Goal: Check status: Check status

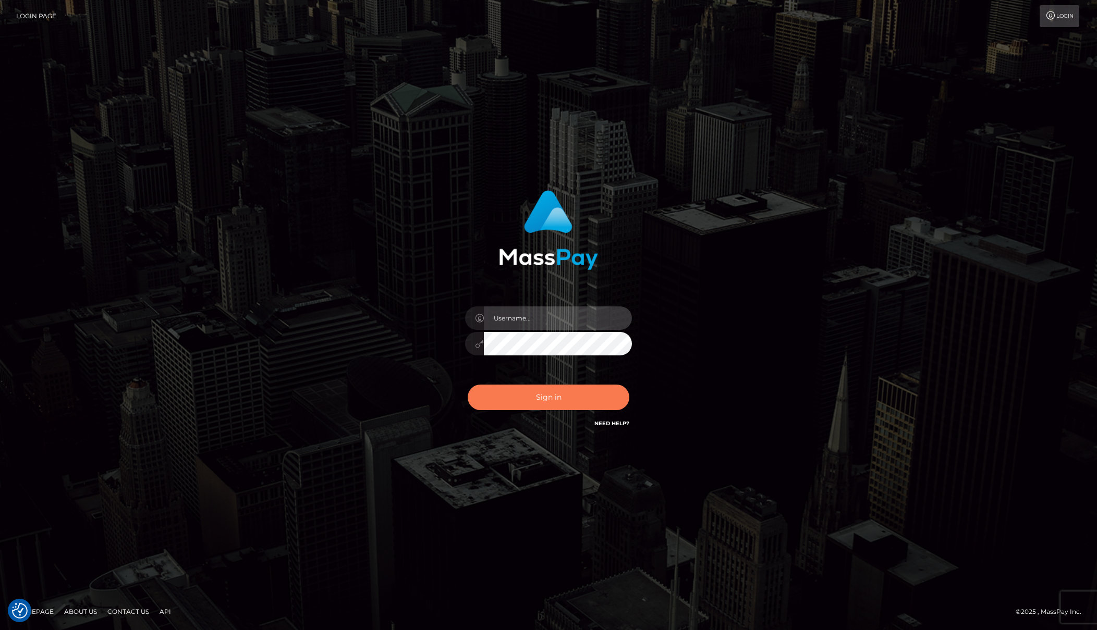
type input "[PERSON_NAME]"
click at [569, 394] on button "Sign in" at bounding box center [549, 398] width 162 height 26
checkbox input "true"
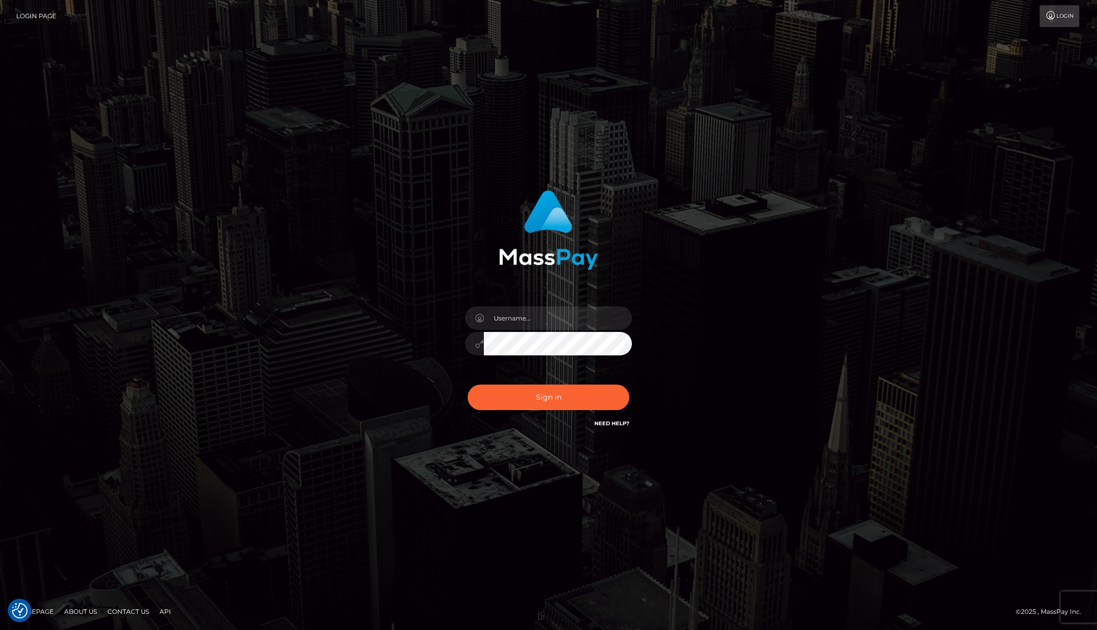
checkbox input "true"
type input "[PERSON_NAME]"
click at [562, 396] on button "Sign in" at bounding box center [549, 398] width 162 height 26
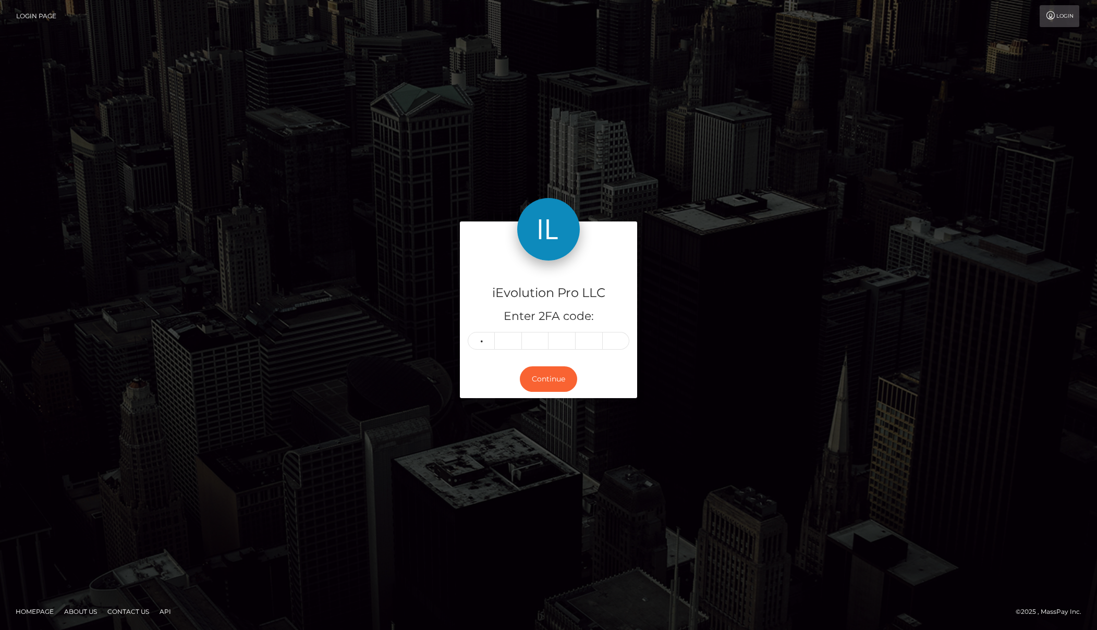
type input "4"
type input "3"
type input "2"
type input "0"
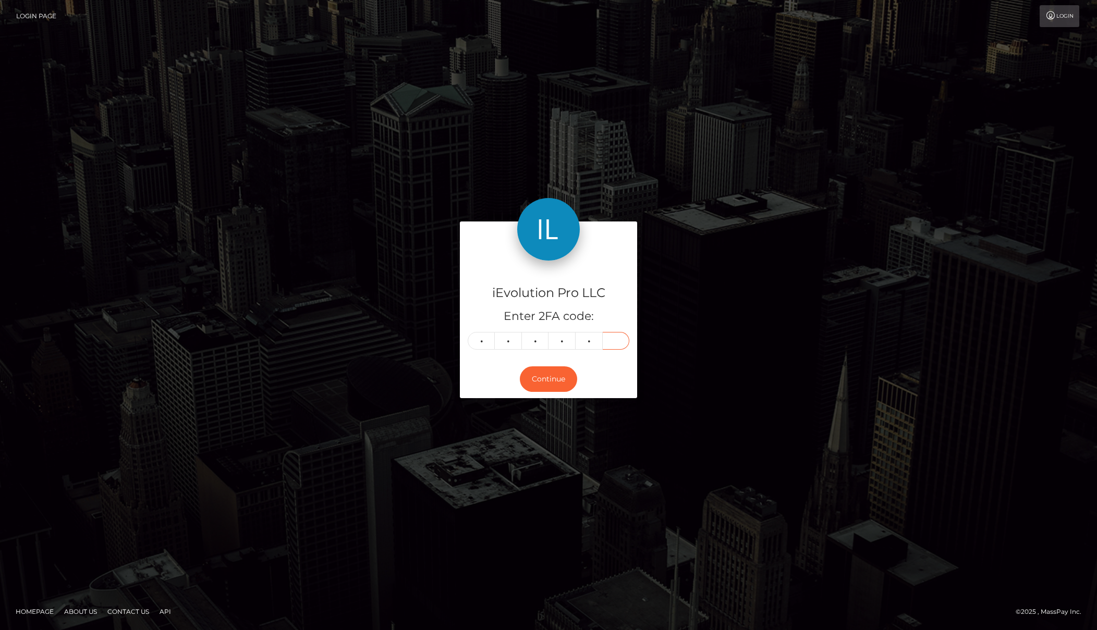
type input "2"
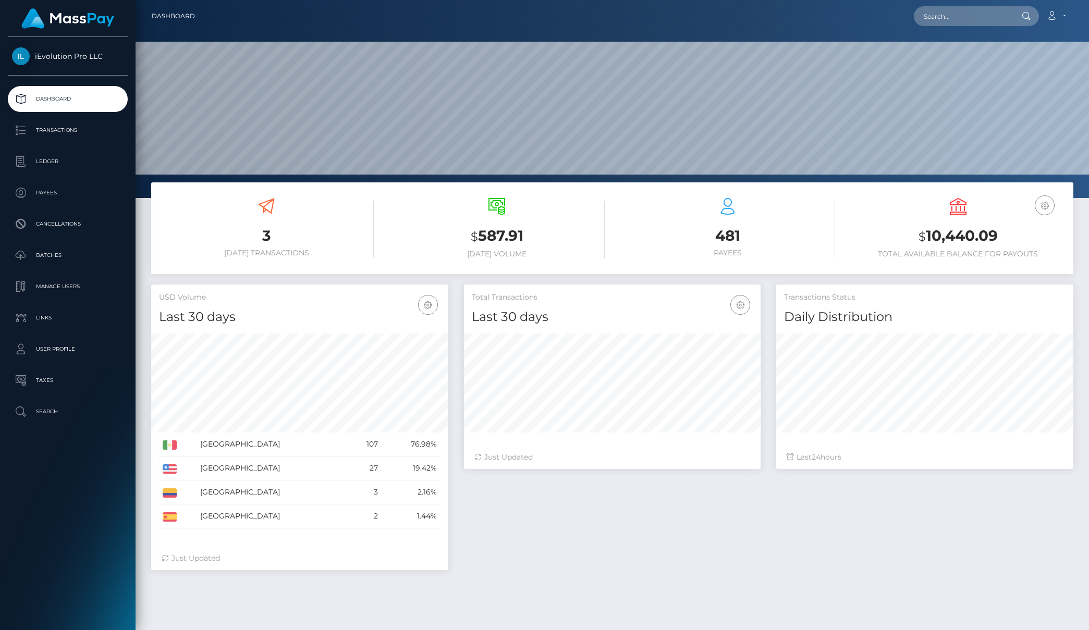
scroll to position [185, 297]
click at [94, 133] on p "Transactions" at bounding box center [68, 131] width 112 height 16
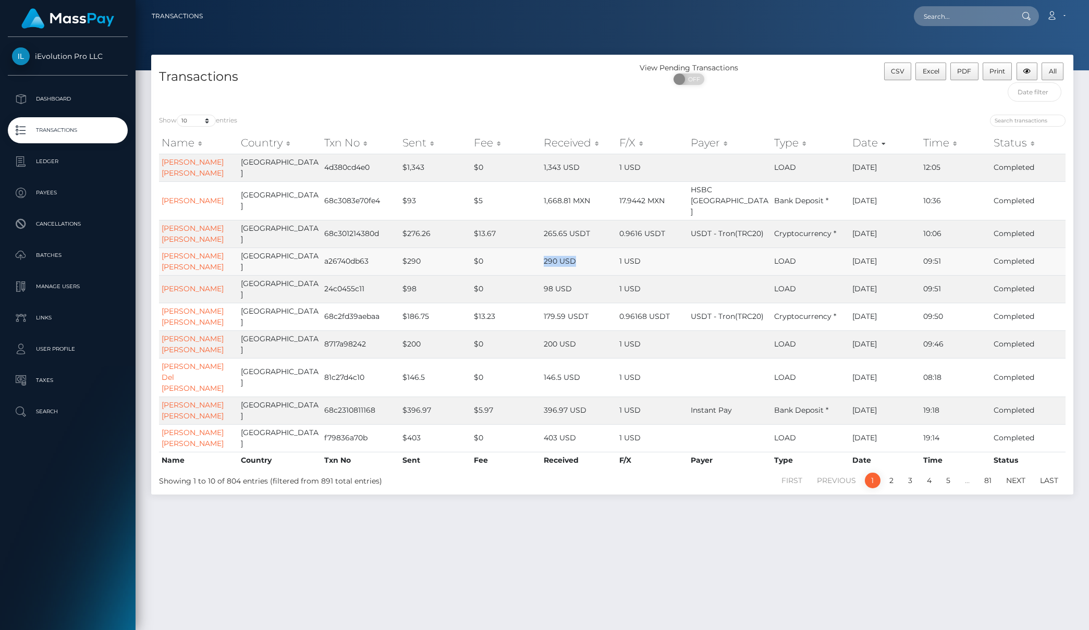
drag, startPoint x: 534, startPoint y: 252, endPoint x: 567, endPoint y: 250, distance: 33.4
click at [567, 250] on tr "Eduardo Tain Rubio Colombia a26740db63 $290 $0 290 USD 1 USD LOAD 09/11/25 09:5…" at bounding box center [612, 262] width 907 height 28
drag, startPoint x: 468, startPoint y: 221, endPoint x: 518, endPoint y: 221, distance: 49.5
click at [515, 221] on td "$13.67" at bounding box center [506, 234] width 70 height 28
click at [439, 225] on td "$276.26" at bounding box center [435, 234] width 71 height 28
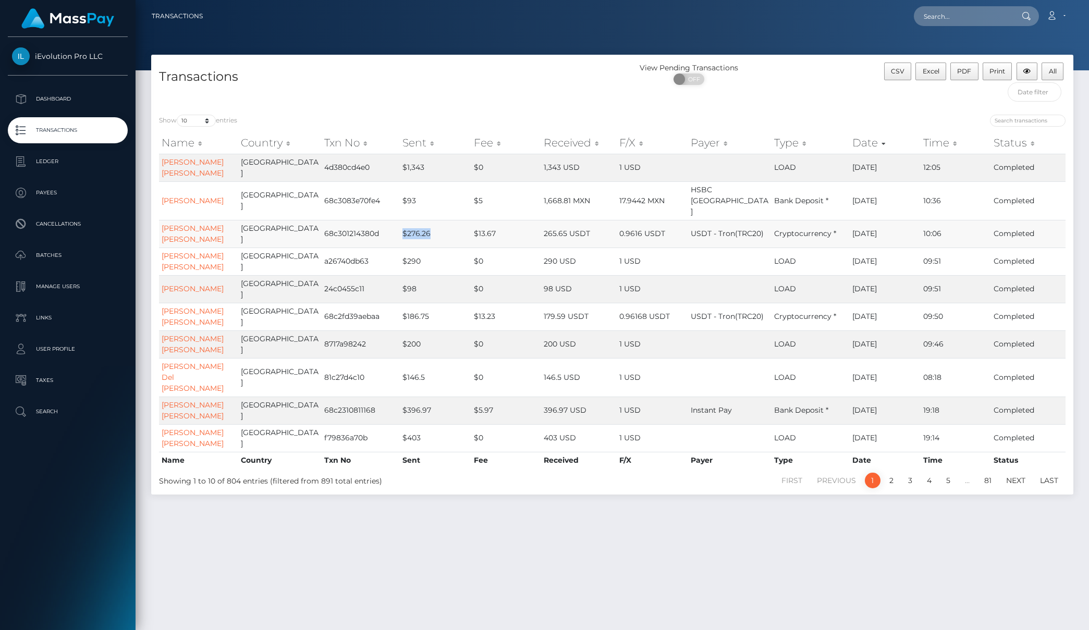
drag, startPoint x: 424, startPoint y: 221, endPoint x: 368, endPoint y: 223, distance: 56.3
click at [368, 223] on tr "Eduardo Tain Rubio Colombia 68c301214380d $276.26 $13.67 265.65 USDT 0.9616 USD…" at bounding box center [612, 234] width 907 height 28
drag, startPoint x: 757, startPoint y: 221, endPoint x: 789, endPoint y: 223, distance: 32.4
click at [789, 223] on tr "Eduardo Tain Rubio Colombia 68c301214380d $276.26 $13.67 265.65 USDT 0.9616 USD…" at bounding box center [612, 234] width 907 height 28
click at [930, 225] on td "10:06" at bounding box center [956, 234] width 71 height 28
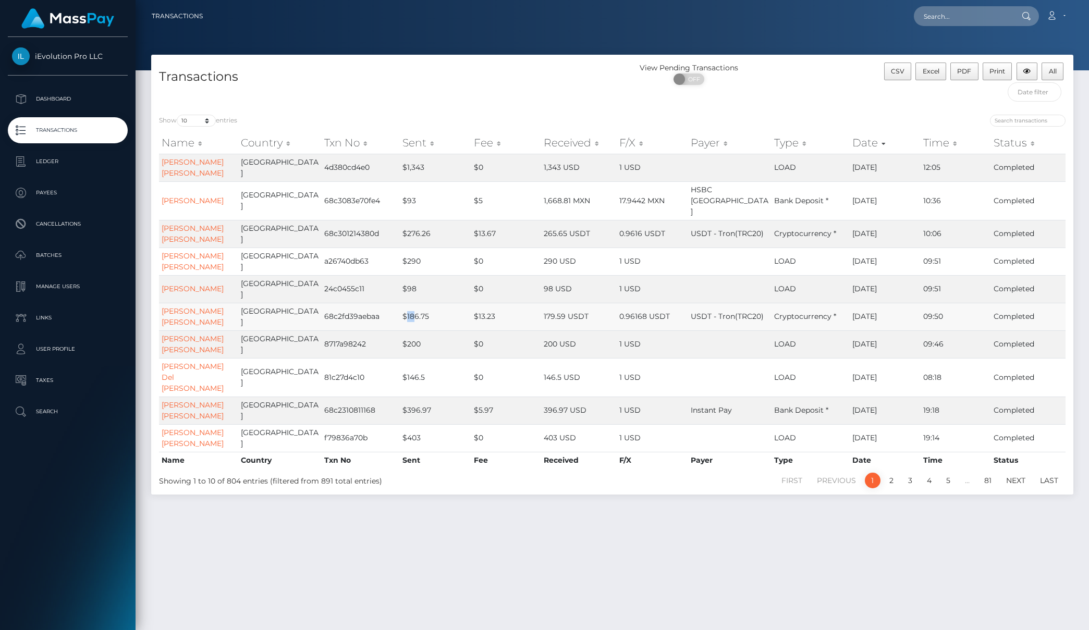
drag, startPoint x: 395, startPoint y: 305, endPoint x: 431, endPoint y: 301, distance: 36.2
click at [406, 304] on td "$186.75" at bounding box center [435, 317] width 71 height 28
drag, startPoint x: 540, startPoint y: 306, endPoint x: 559, endPoint y: 307, distance: 19.4
click at [559, 307] on td "179.59 USDT" at bounding box center [579, 317] width 76 height 28
drag, startPoint x: 629, startPoint y: 221, endPoint x: 646, endPoint y: 224, distance: 17.0
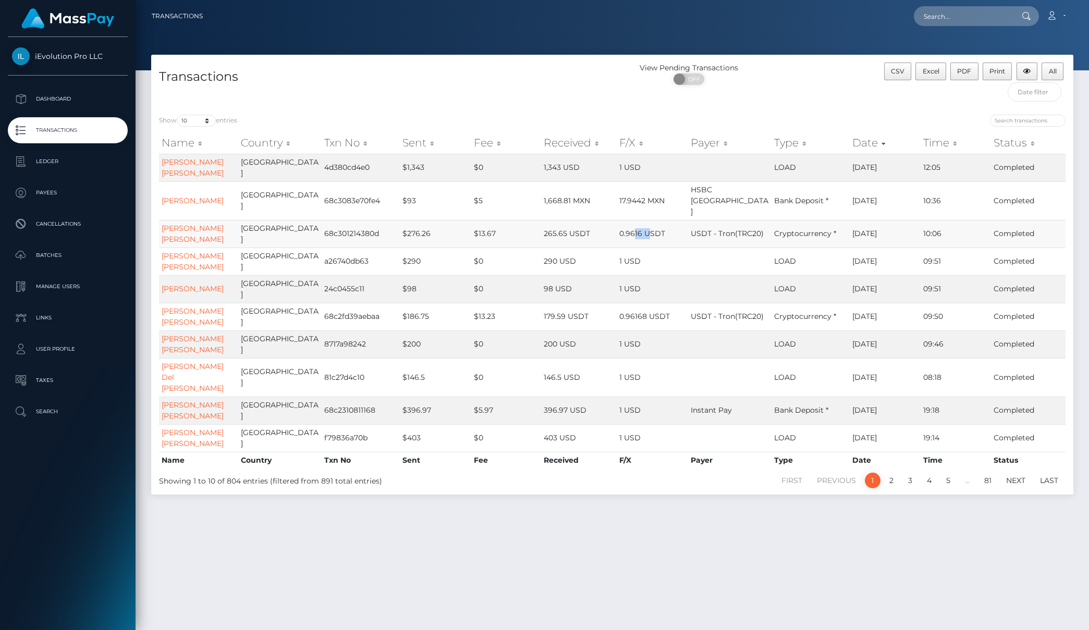
click at [646, 224] on td "0.9616 USDT" at bounding box center [652, 234] width 71 height 28
drag, startPoint x: 622, startPoint y: 304, endPoint x: 653, endPoint y: 304, distance: 31.3
click at [653, 304] on td "0.96168 USDT" at bounding box center [652, 317] width 71 height 28
drag, startPoint x: 612, startPoint y: 217, endPoint x: 658, endPoint y: 215, distance: 45.9
click at [658, 220] on td "0.9616 USDT" at bounding box center [652, 234] width 71 height 28
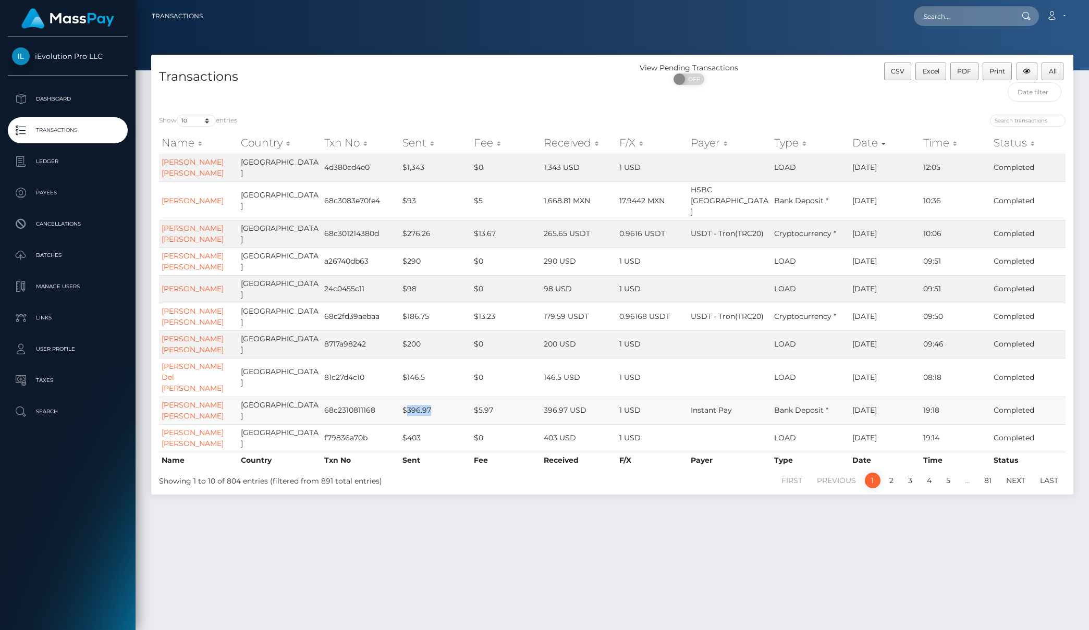
drag, startPoint x: 398, startPoint y: 388, endPoint x: 422, endPoint y: 389, distance: 24.0
click at [422, 397] on td "$396.97" at bounding box center [435, 411] width 71 height 28
drag, startPoint x: 541, startPoint y: 388, endPoint x: 562, endPoint y: 391, distance: 21.0
click at [562, 397] on td "396.97 USD" at bounding box center [579, 411] width 76 height 28
click at [545, 358] on td "146.5 USD" at bounding box center [579, 377] width 76 height 39
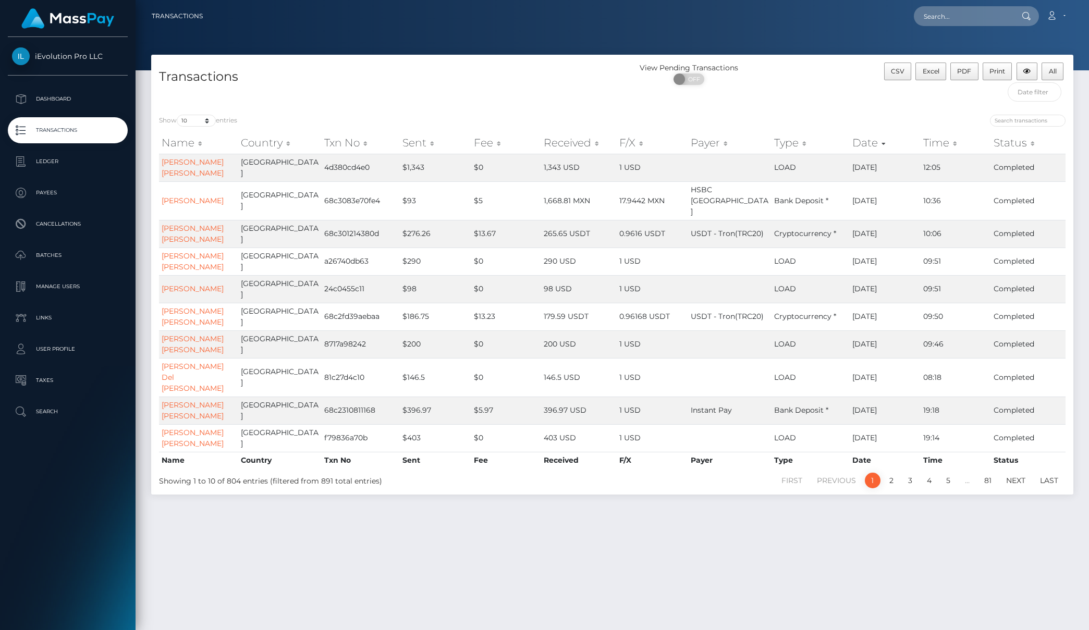
click at [91, 132] on p "Transactions" at bounding box center [68, 131] width 112 height 16
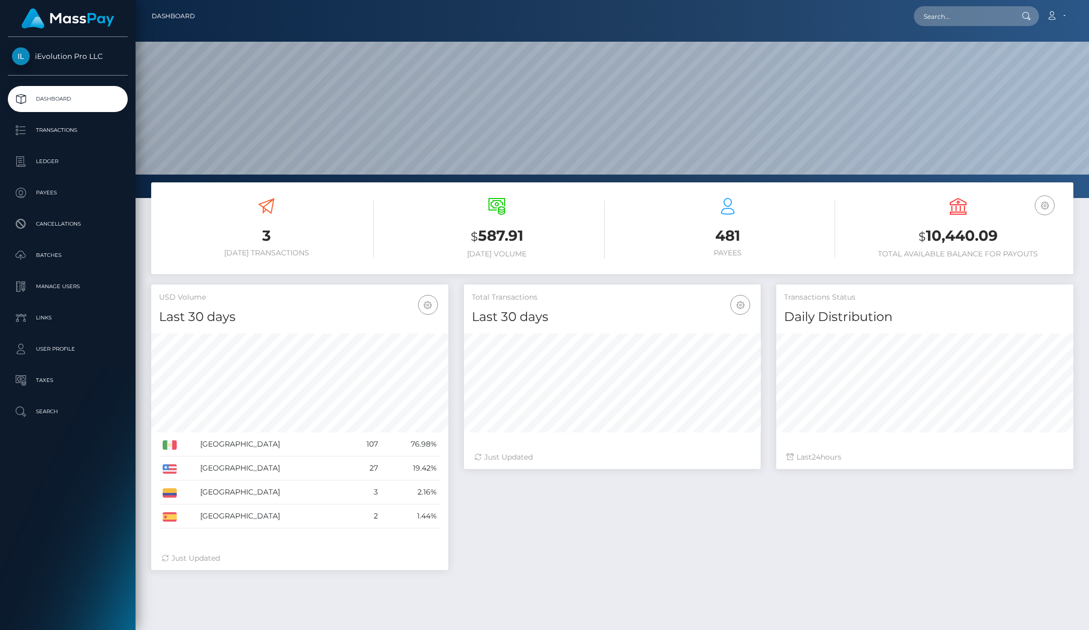
scroll to position [185, 297]
click at [940, 238] on h3 "$ 10,440.09" at bounding box center [958, 236] width 215 height 21
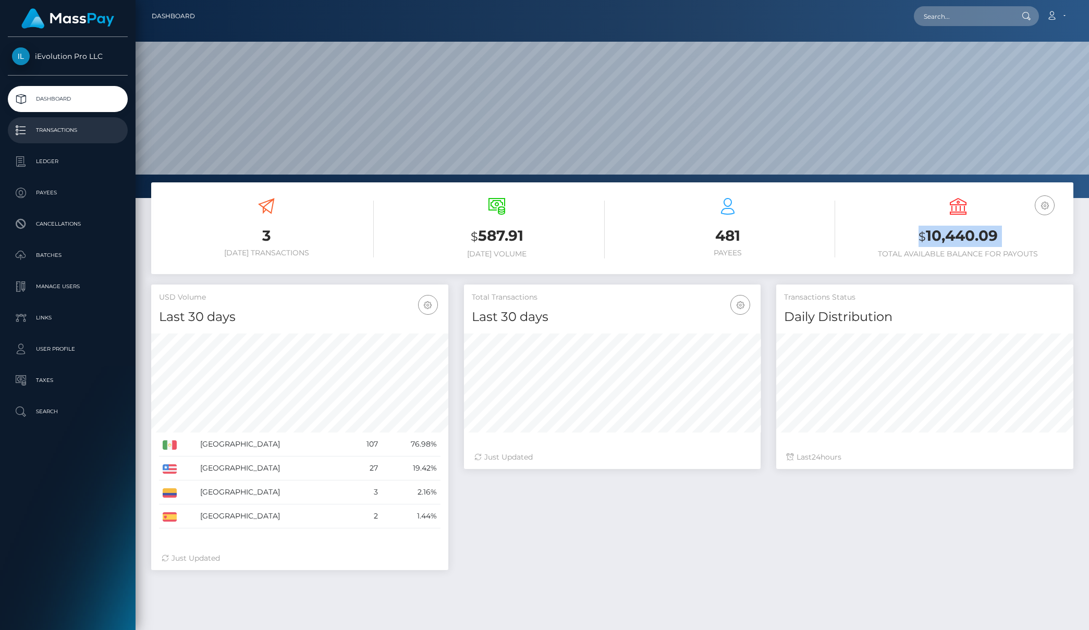
click at [75, 140] on link "Transactions" at bounding box center [68, 130] width 120 height 26
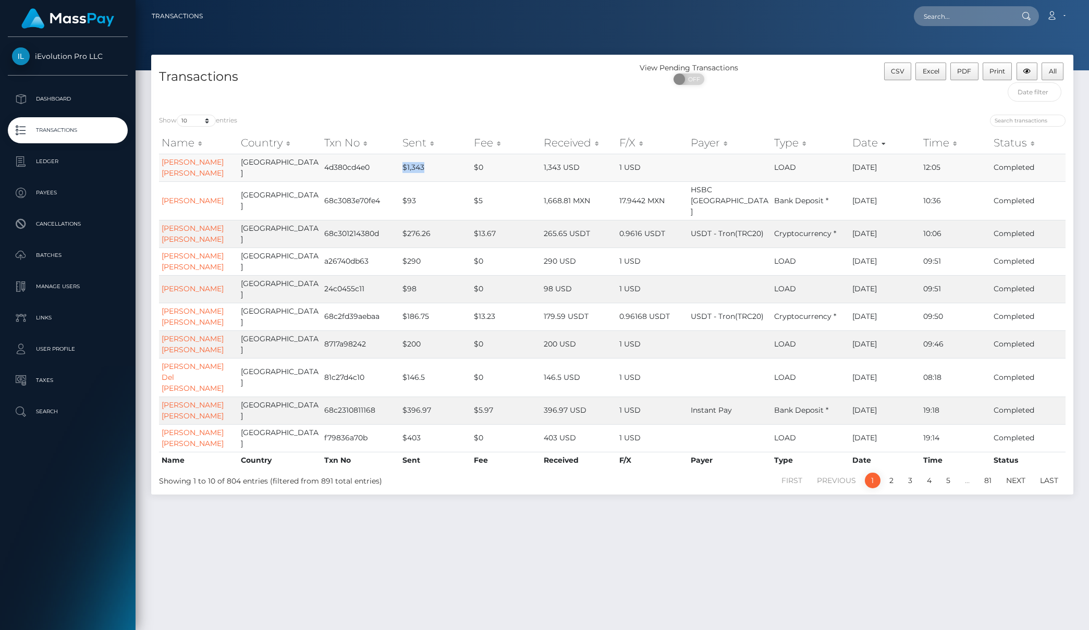
drag, startPoint x: 392, startPoint y: 168, endPoint x: 416, endPoint y: 168, distance: 24.0
click at [416, 168] on td "$1,343" at bounding box center [435, 168] width 71 height 28
click at [74, 97] on p "Dashboard" at bounding box center [68, 99] width 112 height 16
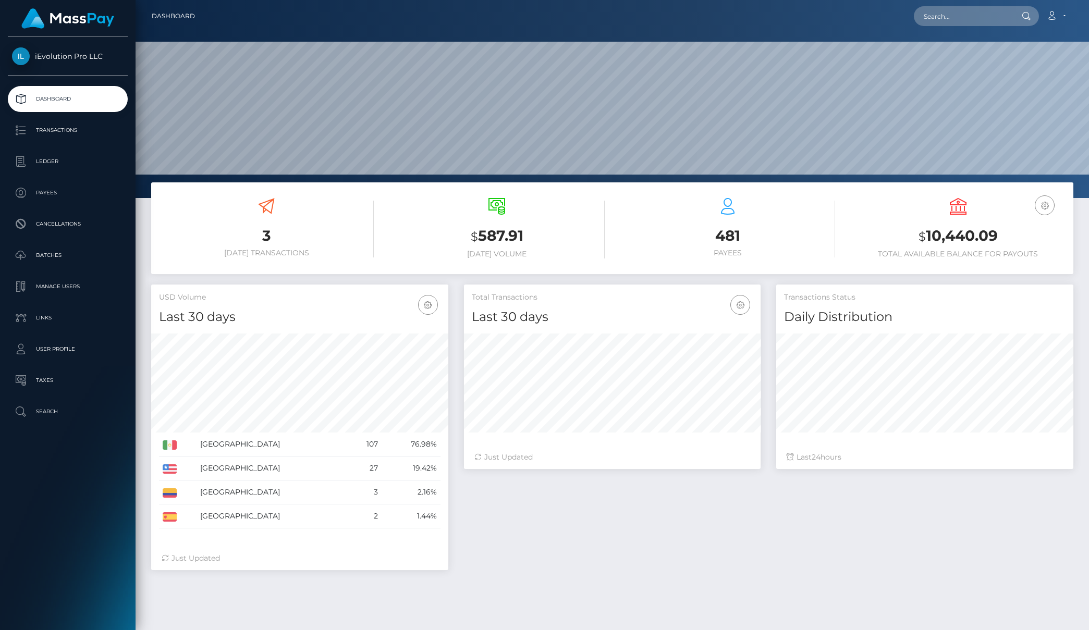
scroll to position [185, 297]
click at [71, 170] on link "Ledger" at bounding box center [68, 162] width 120 height 26
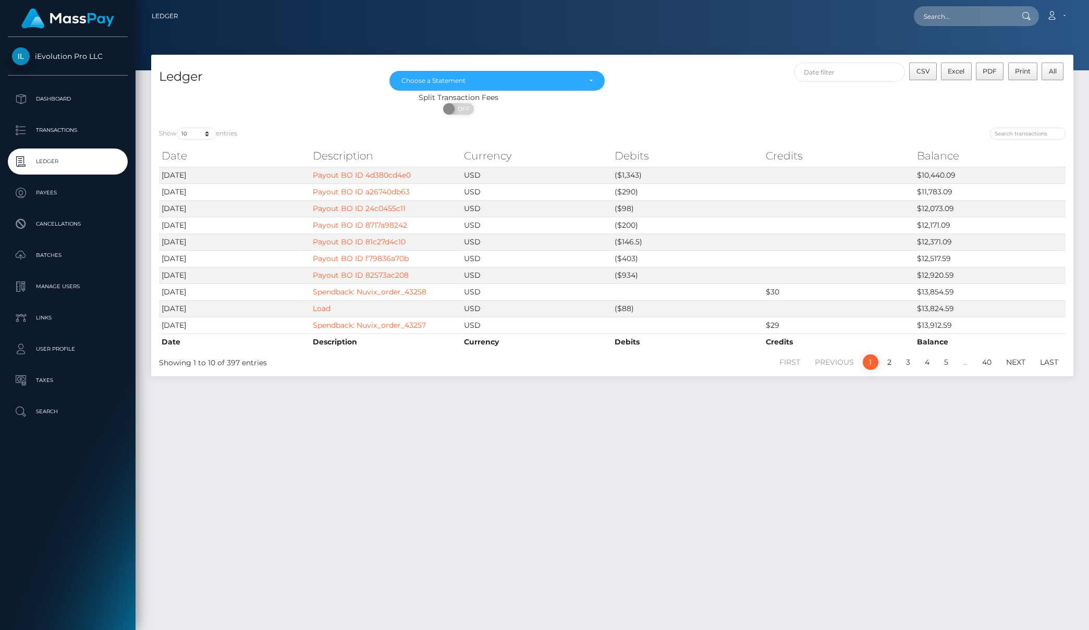
click at [193, 141] on div "Show 10 25 50 100 250 entries" at bounding box center [382, 135] width 446 height 15
click at [193, 131] on select "10 25 50 100 250" at bounding box center [196, 134] width 39 height 12
select select "50"
click at [178, 128] on select "10 25 50 100 250" at bounding box center [196, 134] width 39 height 12
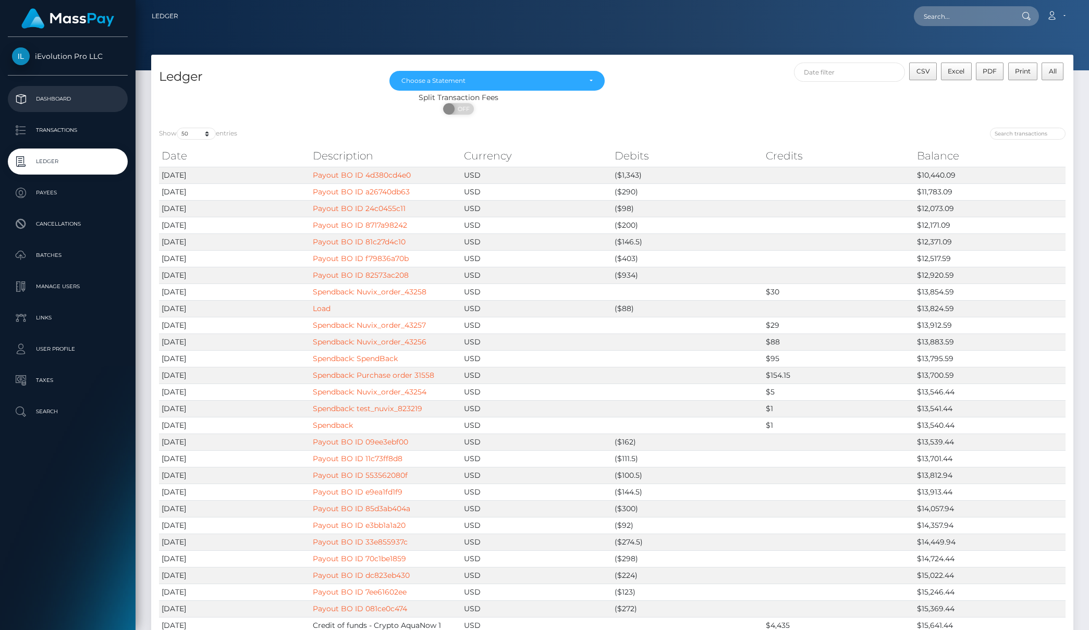
click at [74, 96] on p "Dashboard" at bounding box center [68, 99] width 112 height 16
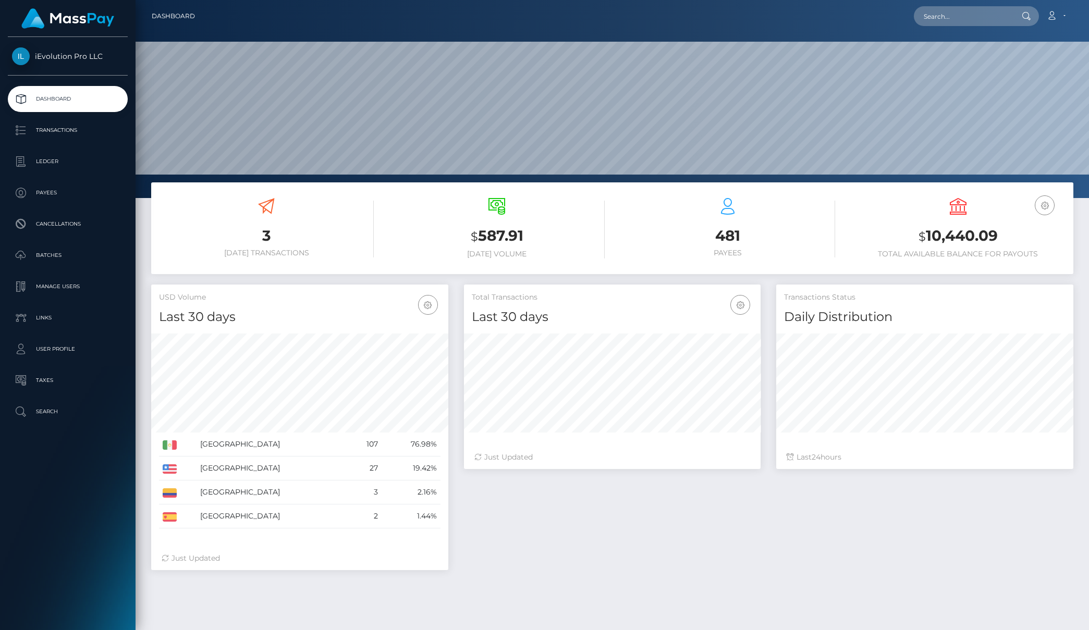
scroll to position [185, 297]
click at [60, 124] on p "Transactions" at bounding box center [68, 131] width 112 height 16
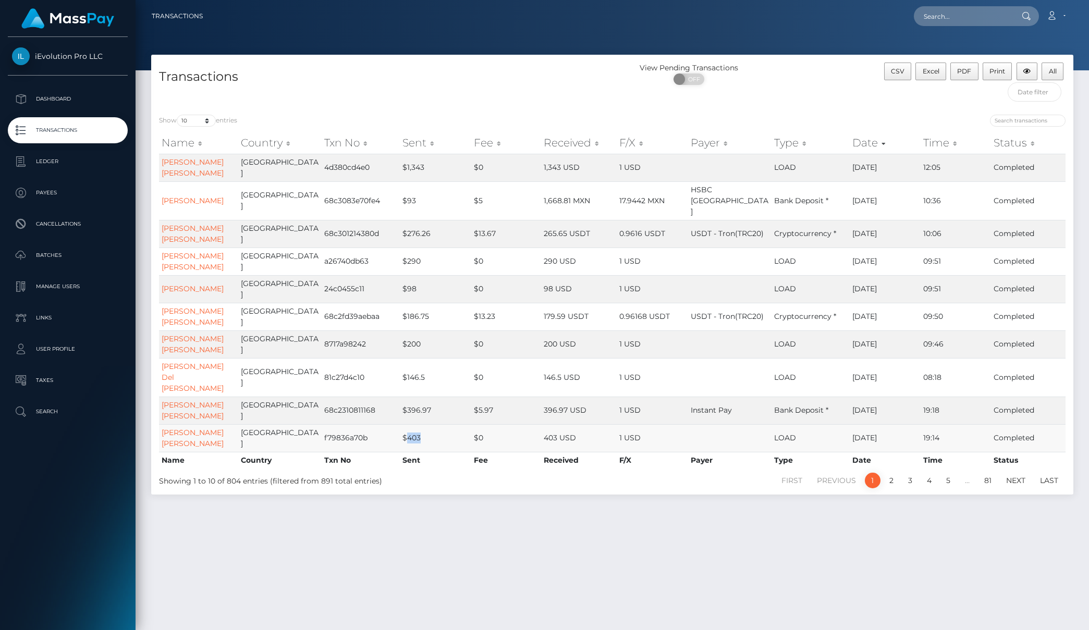
drag, startPoint x: 398, startPoint y: 414, endPoint x: 416, endPoint y: 404, distance: 19.9
click at [419, 424] on td "$403" at bounding box center [435, 438] width 71 height 28
drag, startPoint x: 393, startPoint y: 388, endPoint x: 417, endPoint y: 386, distance: 23.6
click at [417, 397] on td "$396.97" at bounding box center [435, 411] width 71 height 28
click at [39, 101] on p "Dashboard" at bounding box center [68, 99] width 112 height 16
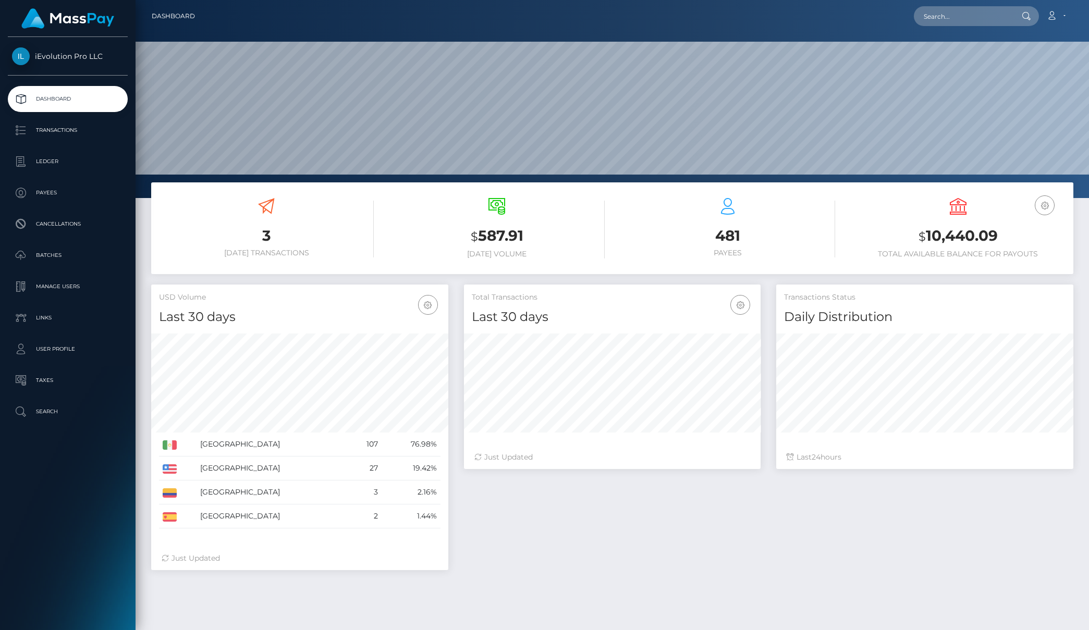
scroll to position [185, 297]
click at [52, 104] on p "Dashboard" at bounding box center [68, 99] width 112 height 16
